Goal: Ask a question: Seek information or help from site administrators or community

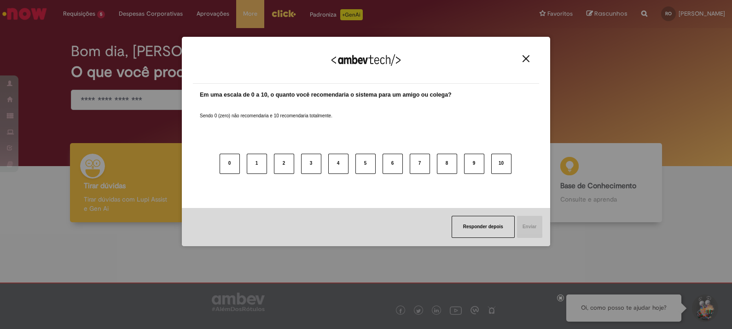
click at [523, 58] on img "Close" at bounding box center [525, 58] width 7 height 7
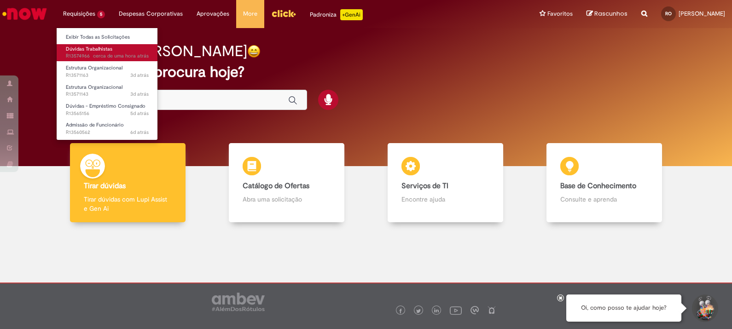
click at [93, 46] on span "Dúvidas Trabalhistas" at bounding box center [89, 49] width 46 height 7
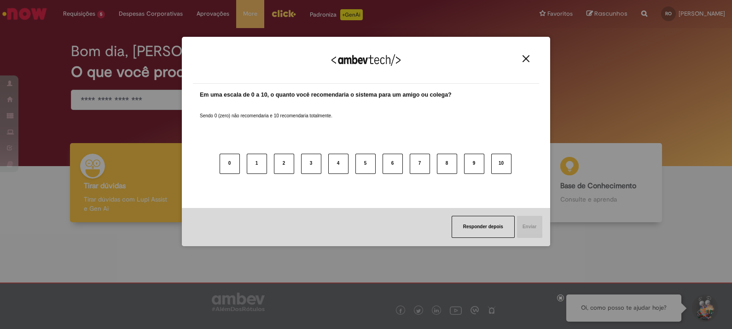
click at [529, 51] on div "Agradecemos seu feedback!" at bounding box center [366, 66] width 346 height 36
click at [533, 61] on div "Agradecemos seu feedback!" at bounding box center [366, 66] width 346 height 36
click at [527, 58] on img "Close" at bounding box center [525, 58] width 7 height 7
